Goal: Transaction & Acquisition: Purchase product/service

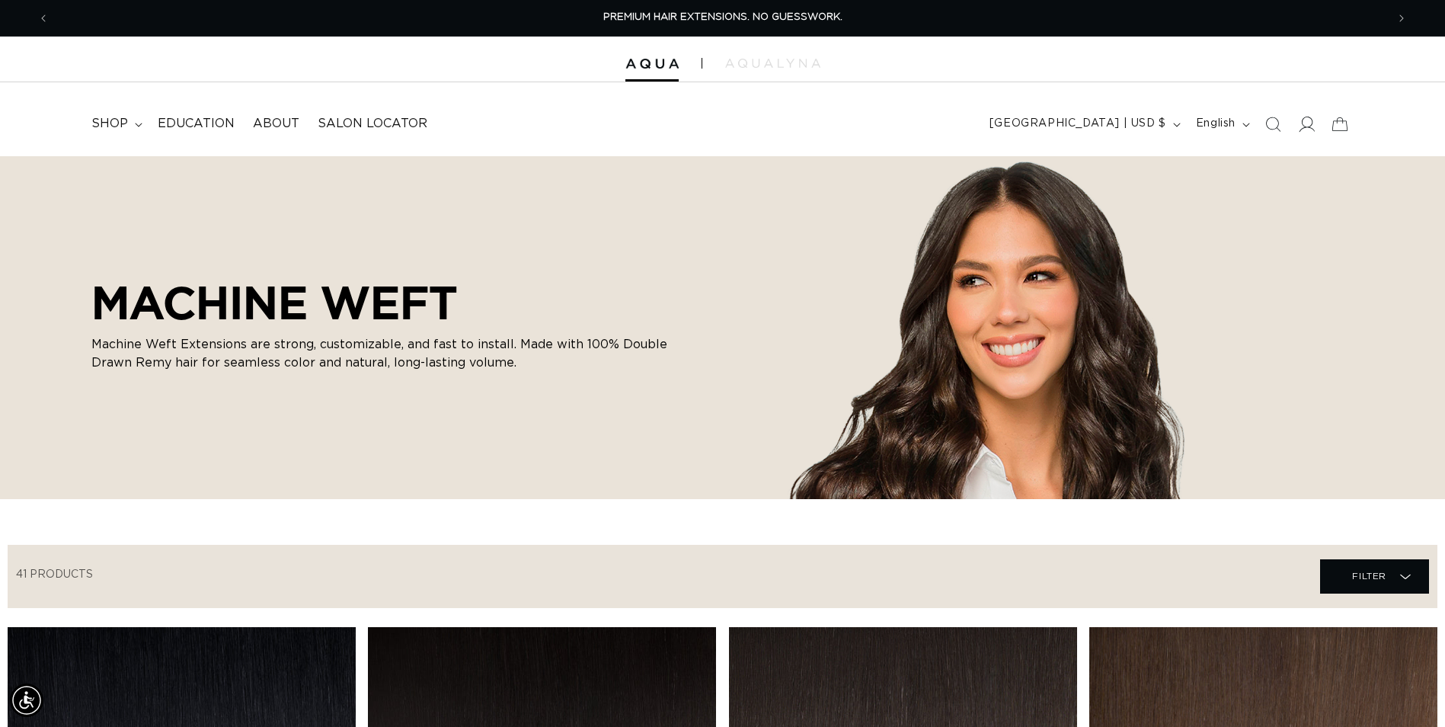
click at [1308, 125] on icon at bounding box center [1306, 124] width 16 height 16
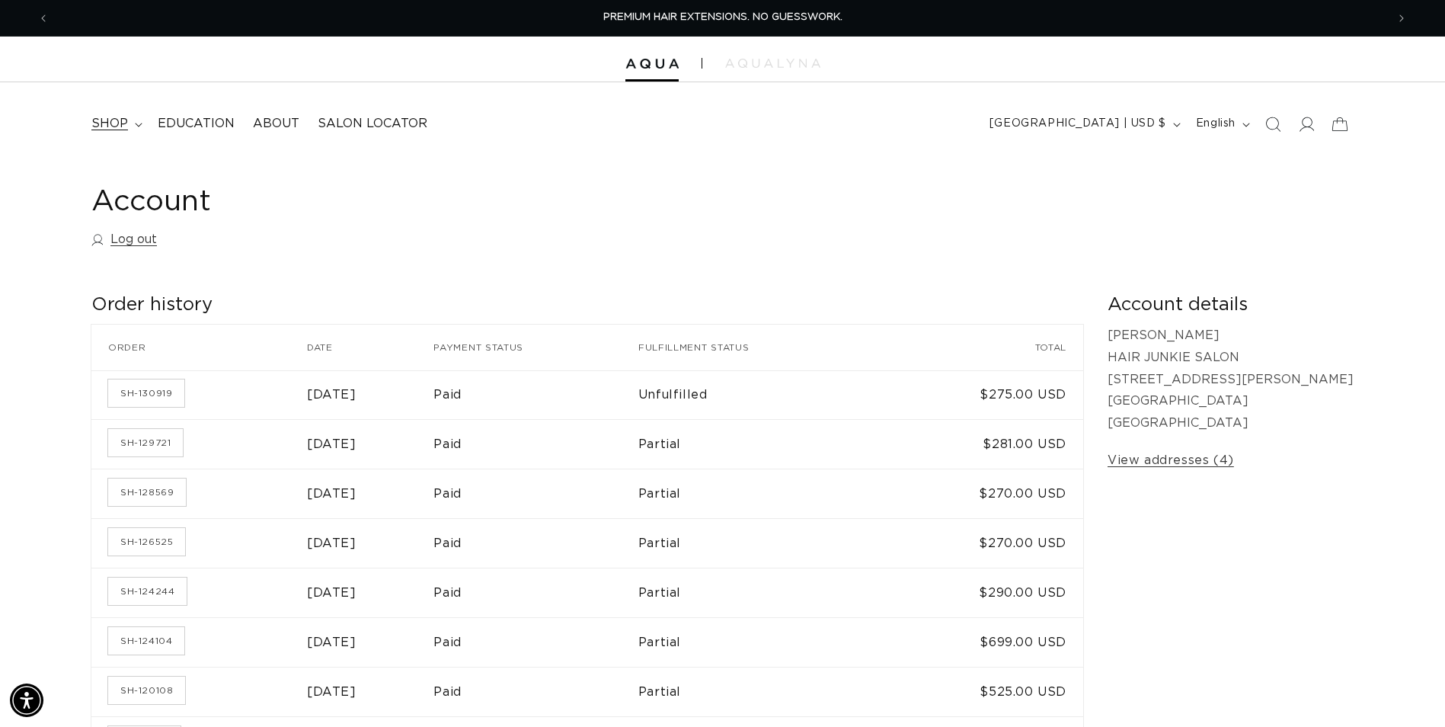
click at [138, 123] on icon at bounding box center [139, 125] width 8 height 5
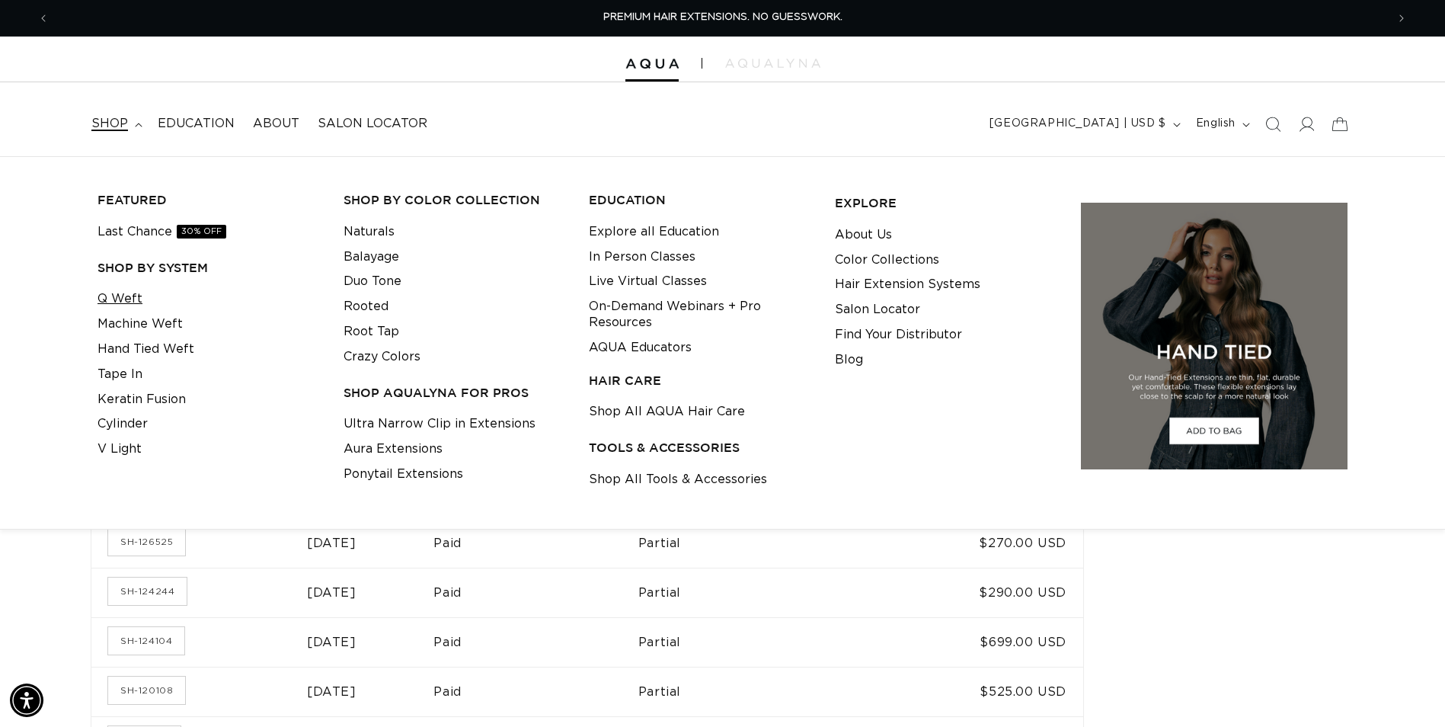
click at [136, 289] on link "Q Weft" at bounding box center [119, 298] width 45 height 25
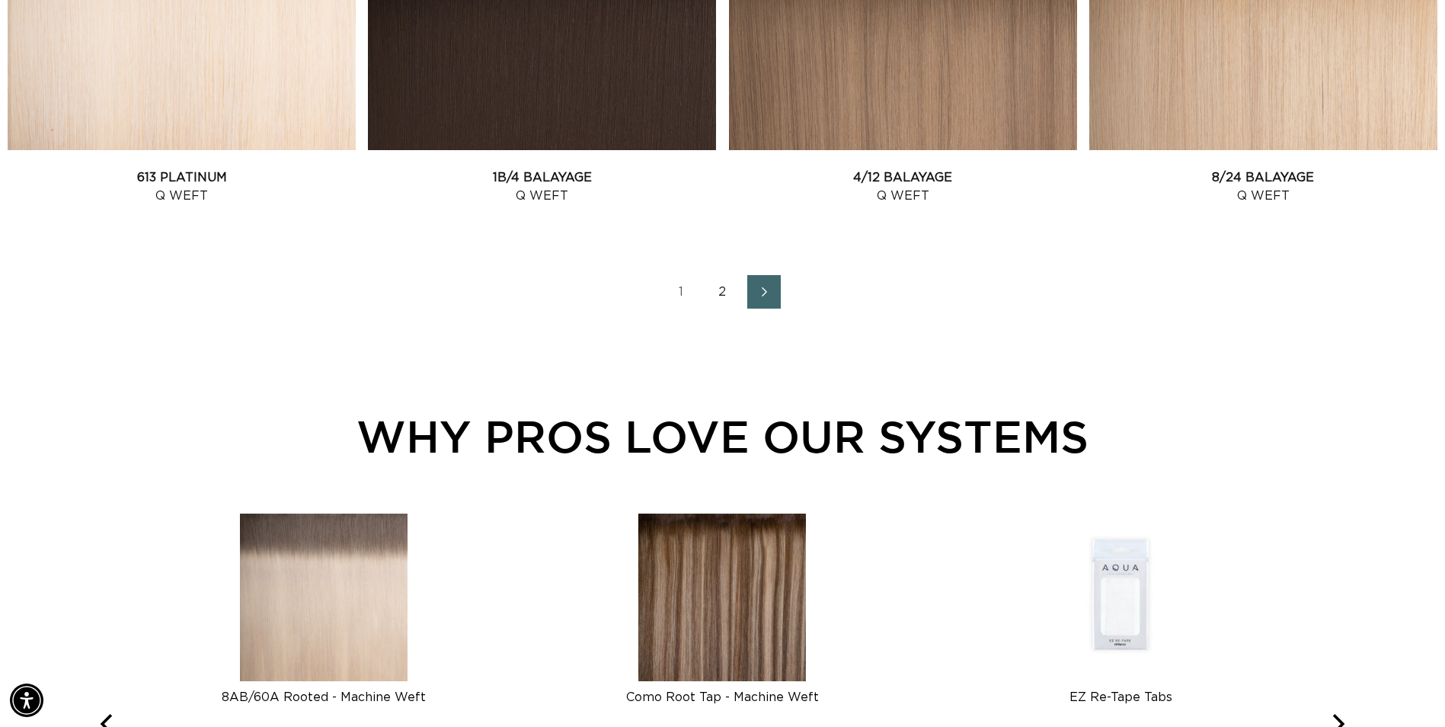
scroll to position [0, 1337]
click at [777, 295] on link "Next page" at bounding box center [764, 292] width 34 height 34
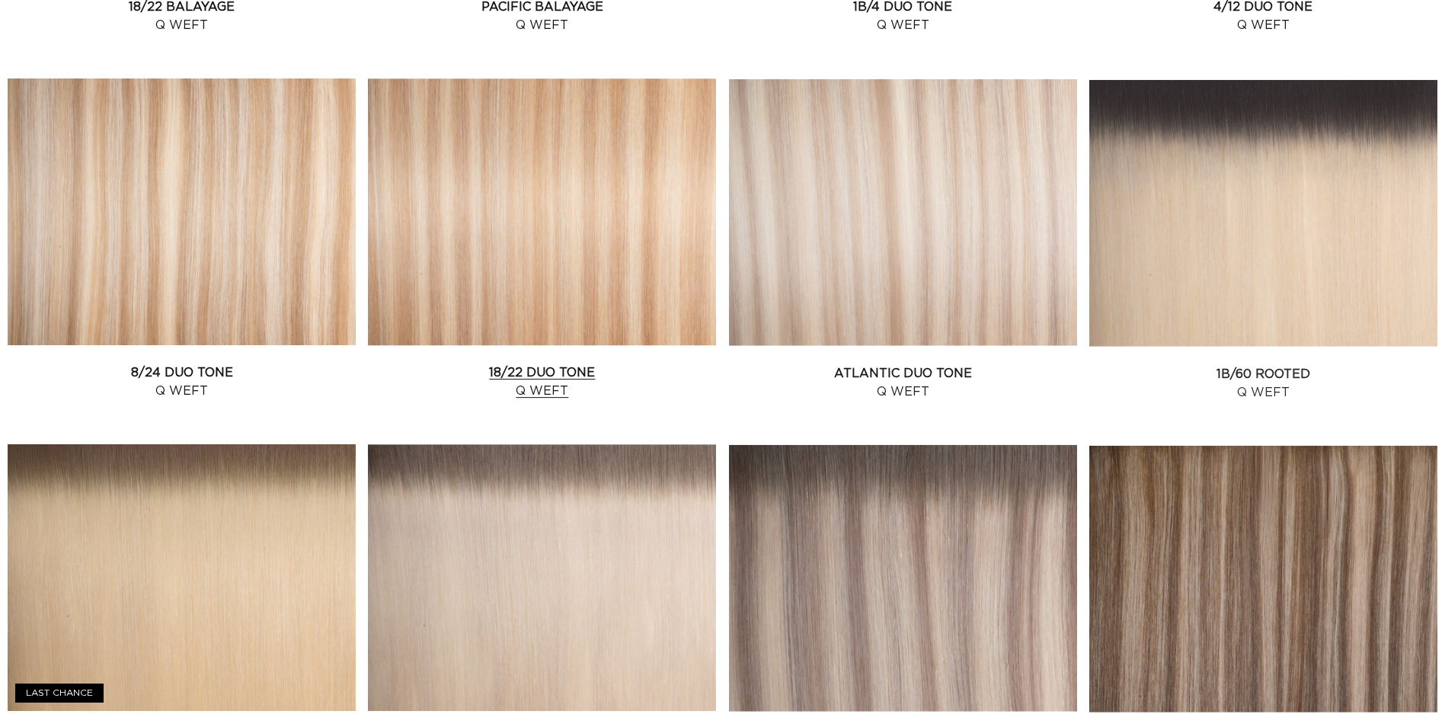
scroll to position [1142, 0]
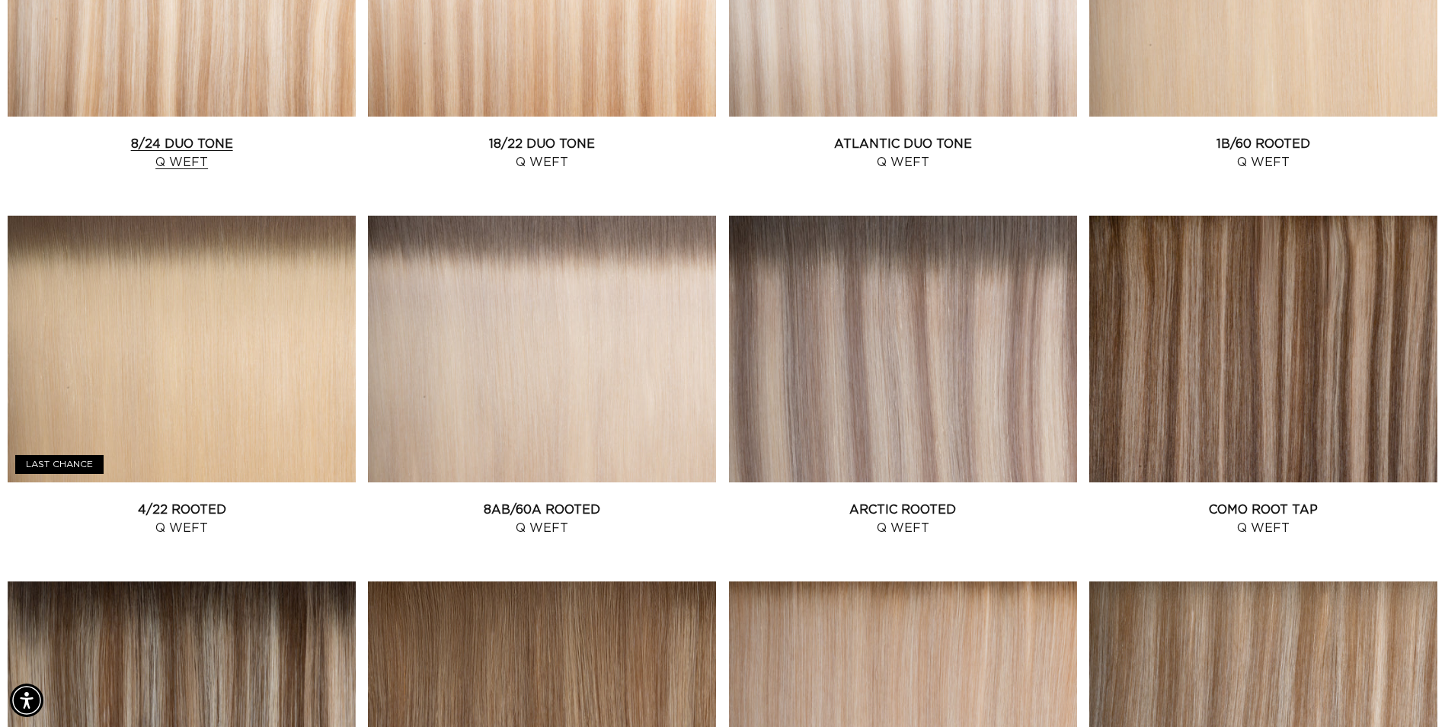
click at [214, 135] on link "8/24 Duo Tone Q Weft" at bounding box center [182, 153] width 348 height 37
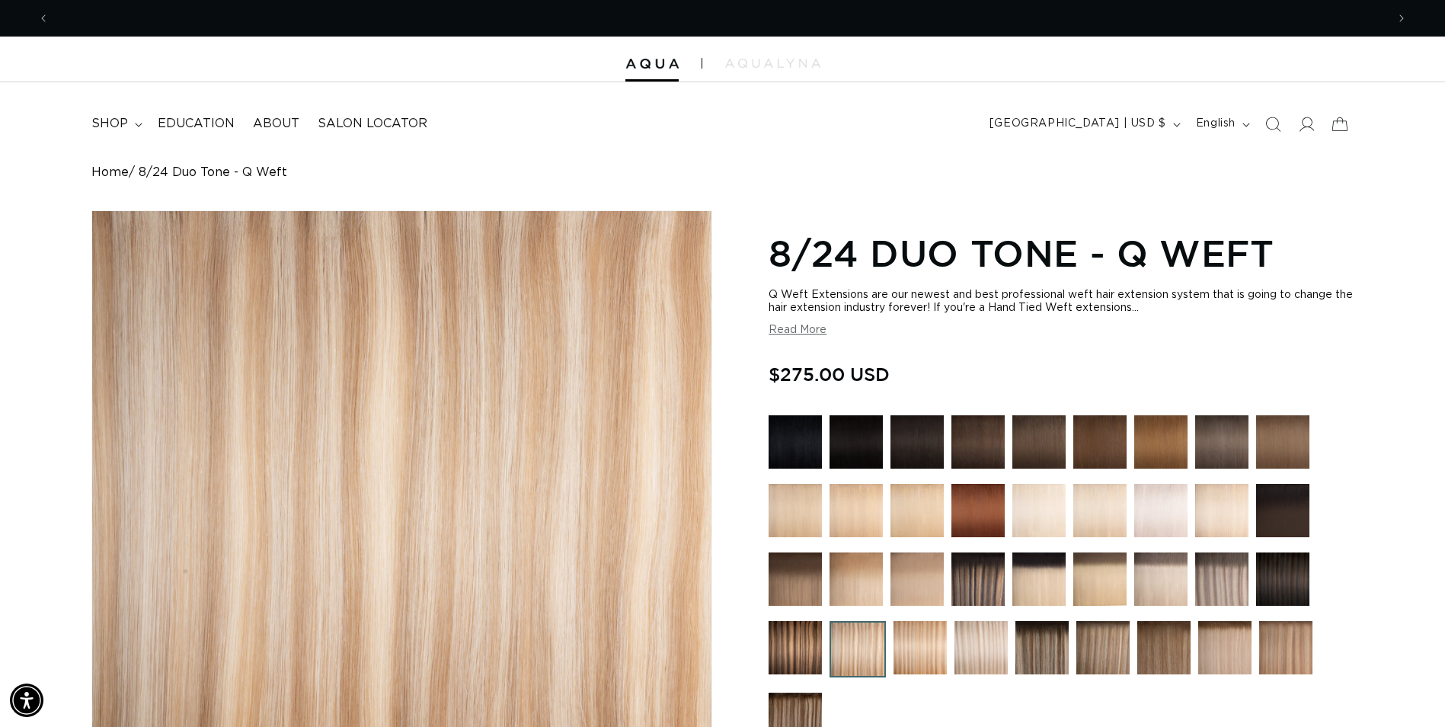
scroll to position [0, 2673]
drag, startPoint x: 942, startPoint y: 378, endPoint x: 1029, endPoint y: 375, distance: 86.9
click at [1029, 375] on div "Regular price $275.00 USD Regular price Sale price $275.00 USD Unit price / per…" at bounding box center [1060, 375] width 585 height 33
